Goal: Transaction & Acquisition: Obtain resource

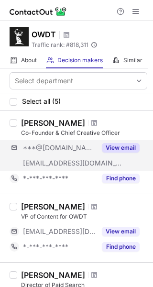
click at [97, 157] on div "***@gmail.com ***@owdt.com View email" at bounding box center [79, 155] width 138 height 31
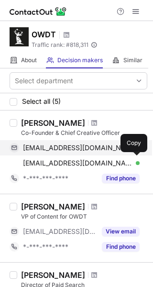
click at [138, 150] on div "kavehmanizad@gmail.com Verified Copy" at bounding box center [75, 147] width 130 height 15
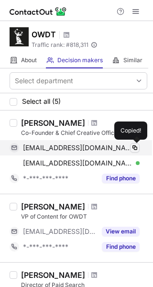
click at [138, 150] on span at bounding box center [135, 148] width 8 height 8
click at [139, 150] on button at bounding box center [135, 148] width 10 height 10
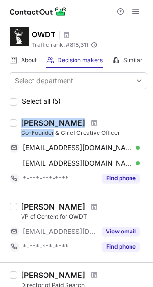
drag, startPoint x: 54, startPoint y: 135, endPoint x: 19, endPoint y: 119, distance: 39.2
click at [19, 119] on div "Kyle Mani Co-Founder & Chief Creative Officer kavehmanizad@gmail.com Verified C…" at bounding box center [82, 152] width 130 height 68
copy div "Kyle Mani Co-Founder"
click at [46, 120] on div "Kyle Mani" at bounding box center [53, 123] width 64 height 10
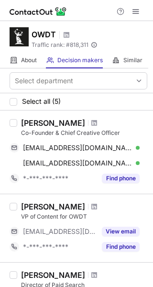
click at [46, 120] on div "Kyle Mani" at bounding box center [53, 123] width 64 height 10
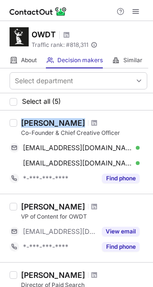
click at [46, 120] on div "Kyle Mani" at bounding box center [53, 123] width 64 height 10
click at [91, 122] on span at bounding box center [94, 123] width 6 height 8
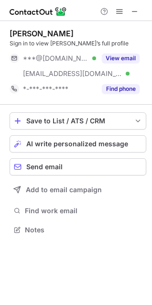
scroll to position [223, 152]
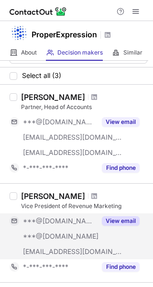
scroll to position [18, 0]
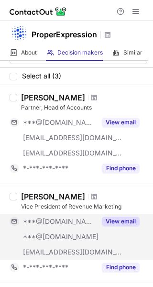
click at [71, 218] on span "***@[DOMAIN_NAME]" at bounding box center [59, 221] width 73 height 9
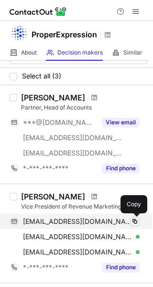
click at [132, 225] on span at bounding box center [135, 221] width 8 height 8
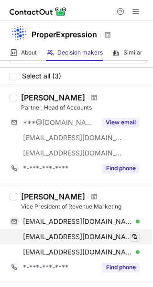
click at [134, 237] on span at bounding box center [135, 237] width 8 height 8
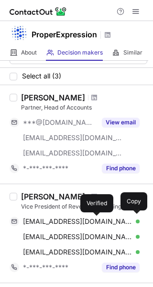
click at [135, 235] on span at bounding box center [135, 237] width 8 height 8
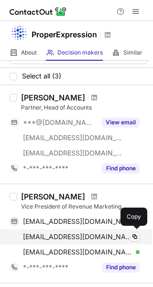
click at [127, 235] on div "rudeboypunk@gmail.com Verified" at bounding box center [81, 236] width 117 height 9
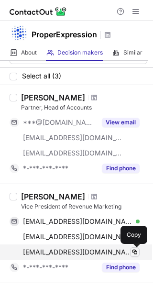
click at [139, 252] on button at bounding box center [135, 252] width 10 height 10
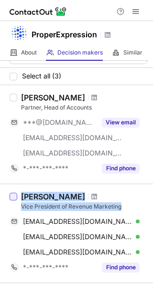
drag, startPoint x: 122, startPoint y: 203, endPoint x: 17, endPoint y: 195, distance: 105.9
click at [17, 195] on div "Daniel Laloggia Vice President of Revenue Marketing dlaloggia@gmail.com Verifie…" at bounding box center [76, 233] width 153 height 99
copy div "Daniel Laloggia Vice President of Revenue Marketing"
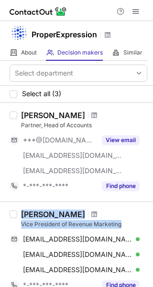
scroll to position [0, 0]
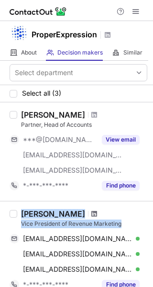
click at [91, 213] on span at bounding box center [94, 214] width 6 height 8
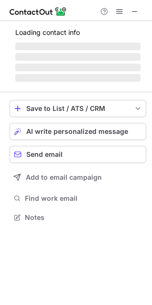
scroll to position [223, 152]
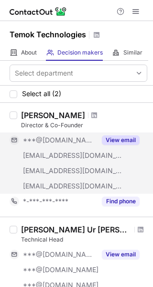
click at [54, 166] on span "[EMAIL_ADDRESS][DOMAIN_NAME]" at bounding box center [72, 170] width 99 height 9
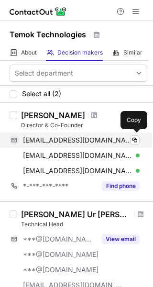
click at [125, 141] on div "[EMAIL_ADDRESS][DOMAIN_NAME] Verified" at bounding box center [81, 140] width 117 height 9
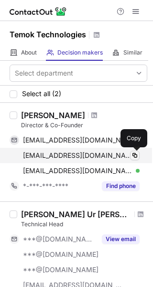
click at [130, 156] on button at bounding box center [135, 156] width 10 height 10
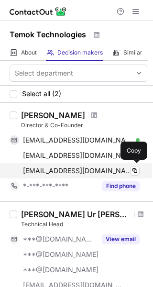
click at [130, 172] on div "seo@assistantarea.com Verified" at bounding box center [81, 170] width 117 height 9
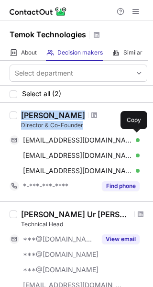
drag, startPoint x: 85, startPoint y: 123, endPoint x: 21, endPoint y: 114, distance: 64.6
click at [21, 114] on div "Hisham Malik Director & Co-Founder" at bounding box center [84, 119] width 126 height 19
copy div "Hisham Malik Director & Co-Founder"
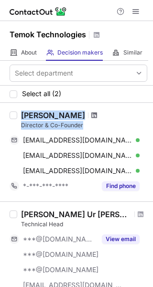
click at [91, 114] on span at bounding box center [94, 115] width 6 height 8
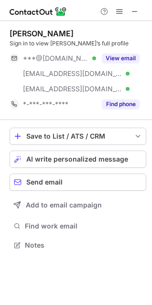
scroll to position [239, 152]
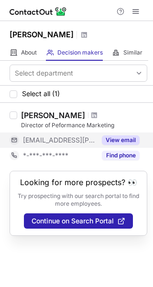
click at [42, 135] on div "***@dianapps.com" at bounding box center [53, 139] width 87 height 15
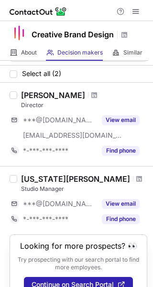
scroll to position [40, 0]
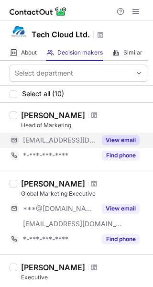
click at [117, 142] on button "View email" at bounding box center [121, 140] width 38 height 10
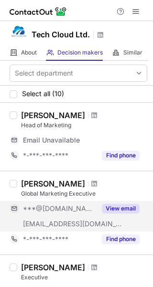
click at [69, 210] on span "***@[DOMAIN_NAME]" at bounding box center [59, 208] width 73 height 9
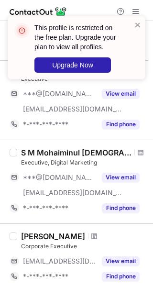
scroll to position [385, 0]
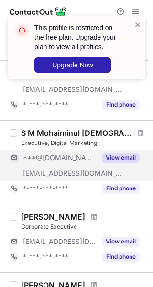
click at [72, 164] on div "***@[DOMAIN_NAME]" at bounding box center [53, 157] width 87 height 15
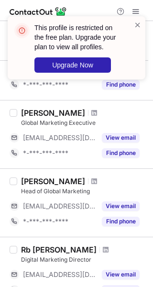
scroll to position [543, 0]
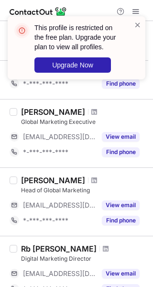
click at [87, 197] on div "[PERSON_NAME] Head of Global Marketing [EMAIL_ADDRESS][DOMAIN_NAME] View email …" at bounding box center [82, 201] width 130 height 53
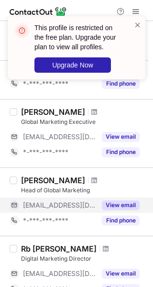
click at [86, 202] on span "[EMAIL_ADDRESS][DOMAIN_NAME]" at bounding box center [59, 205] width 73 height 9
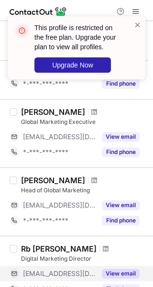
click at [102, 269] on div "View email" at bounding box center [117, 273] width 43 height 15
